Goal: Transaction & Acquisition: Purchase product/service

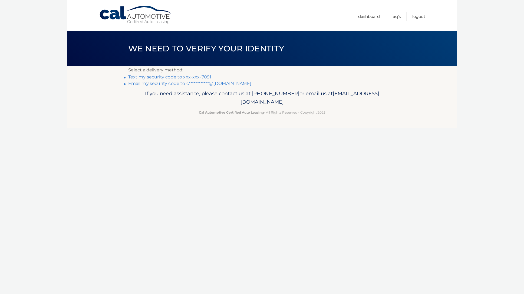
click at [182, 77] on link "Text my security code to xxx-xxx-7091" at bounding box center [169, 76] width 83 height 5
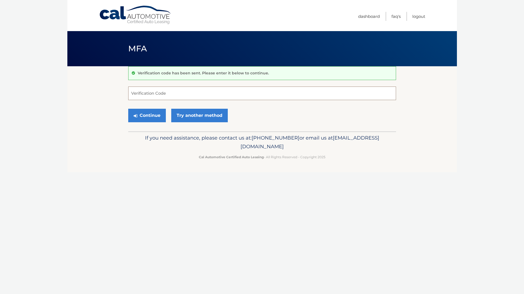
click at [135, 97] on input "Verification Code" at bounding box center [262, 94] width 268 height 14
type input "492043"
click at [143, 114] on button "Continue" at bounding box center [147, 116] width 38 height 14
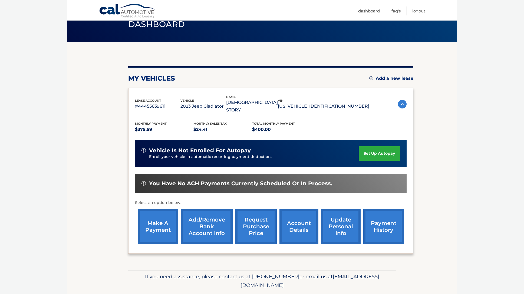
scroll to position [32, 0]
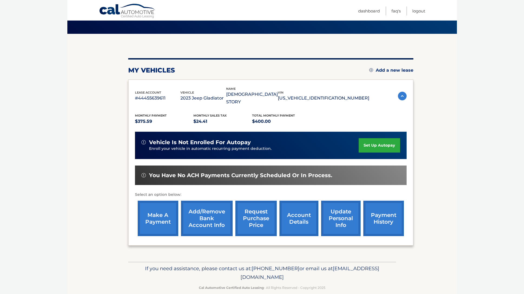
click at [161, 211] on link "make a payment" at bounding box center [158, 218] width 41 height 35
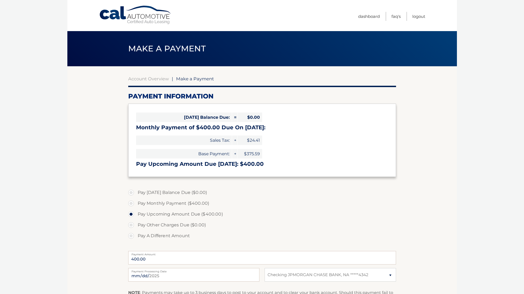
select select "YjE3MjIyM2ItZTk5OS00M2FjLWIwMzMtNmZjZGFjN2VlODBh"
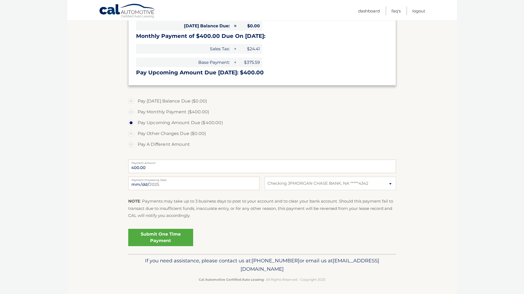
scroll to position [91, 0]
click at [160, 236] on link "Submit One Time Payment" at bounding box center [160, 237] width 65 height 17
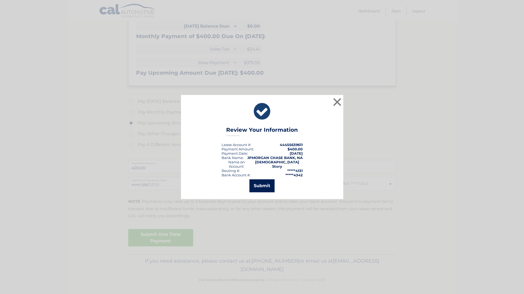
click at [265, 180] on button "Submit" at bounding box center [262, 186] width 25 height 13
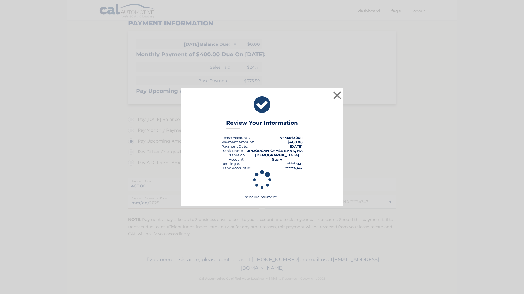
scroll to position [72, 0]
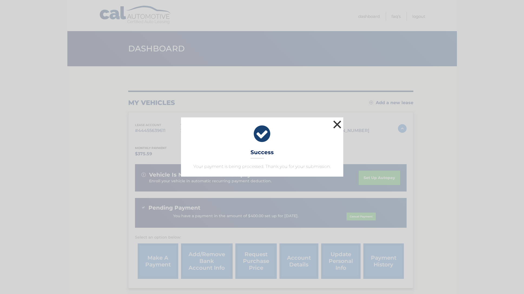
click at [337, 126] on button "×" at bounding box center [337, 124] width 11 height 11
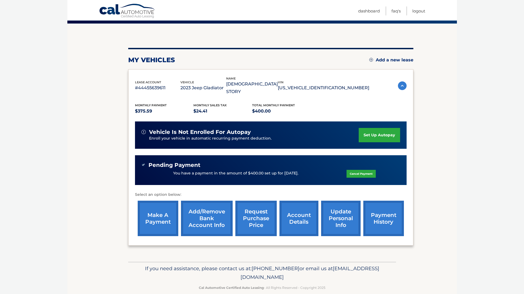
scroll to position [43, 0]
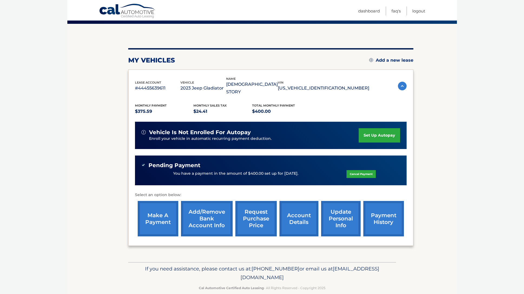
click at [298, 213] on link "account details" at bounding box center [299, 218] width 39 height 35
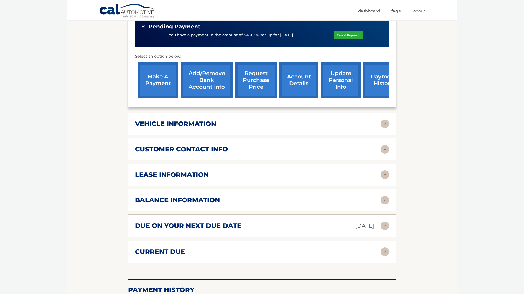
scroll to position [189, 0]
click at [386, 196] on img at bounding box center [385, 200] width 9 height 9
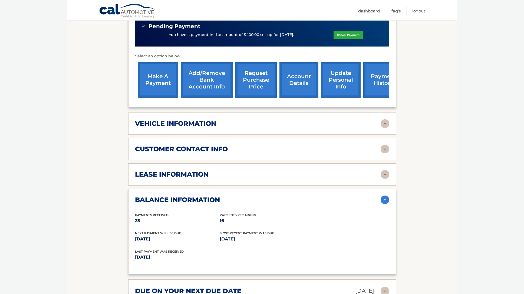
click at [384, 196] on img at bounding box center [385, 200] width 9 height 9
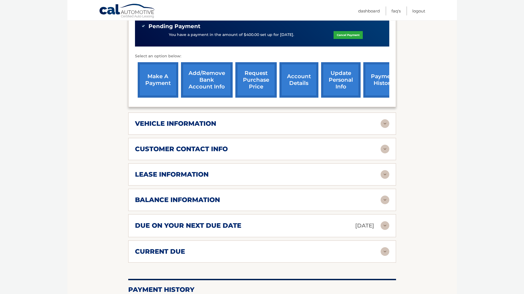
click at [384, 170] on img at bounding box center [385, 174] width 9 height 9
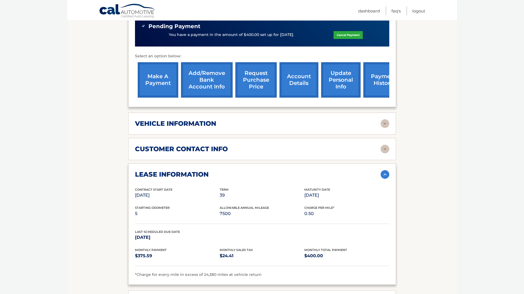
click at [386, 170] on img at bounding box center [385, 174] width 9 height 9
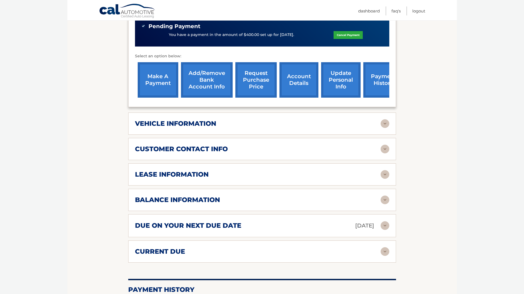
click at [385, 196] on img at bounding box center [385, 200] width 9 height 9
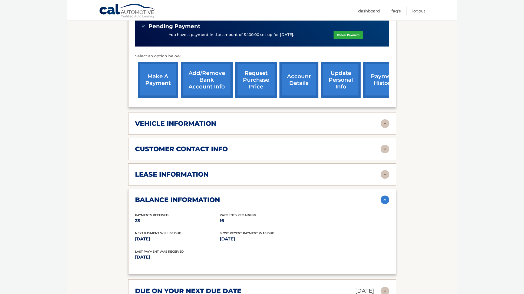
click at [383, 196] on img at bounding box center [385, 200] width 9 height 9
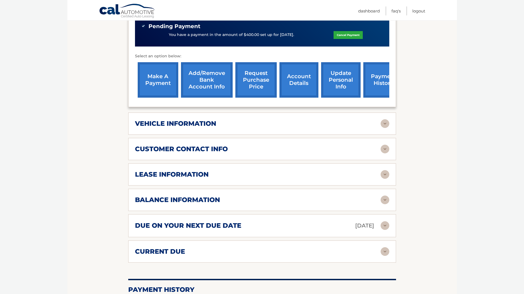
click at [384, 170] on img at bounding box center [385, 174] width 9 height 9
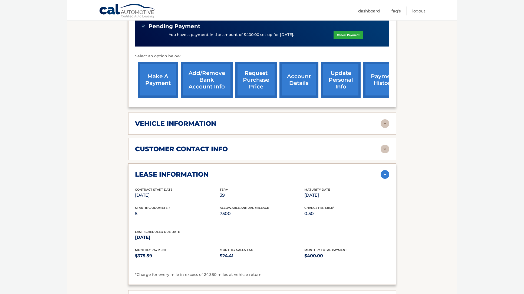
click at [385, 170] on img at bounding box center [385, 174] width 9 height 9
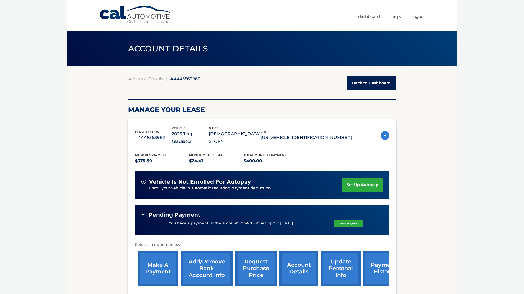
scroll to position [0, 0]
click at [419, 15] on link "Logout" at bounding box center [419, 16] width 13 height 9
